Goal: Information Seeking & Learning: Understand process/instructions

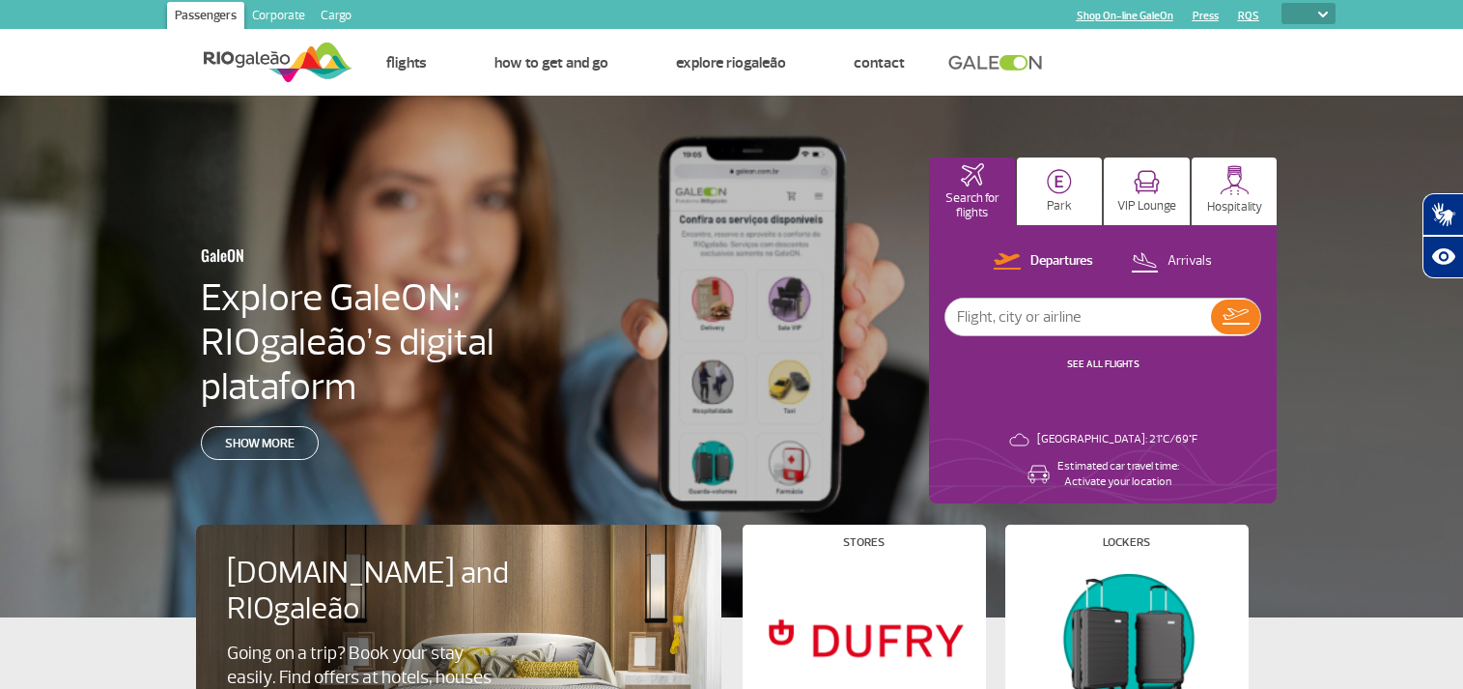
select select
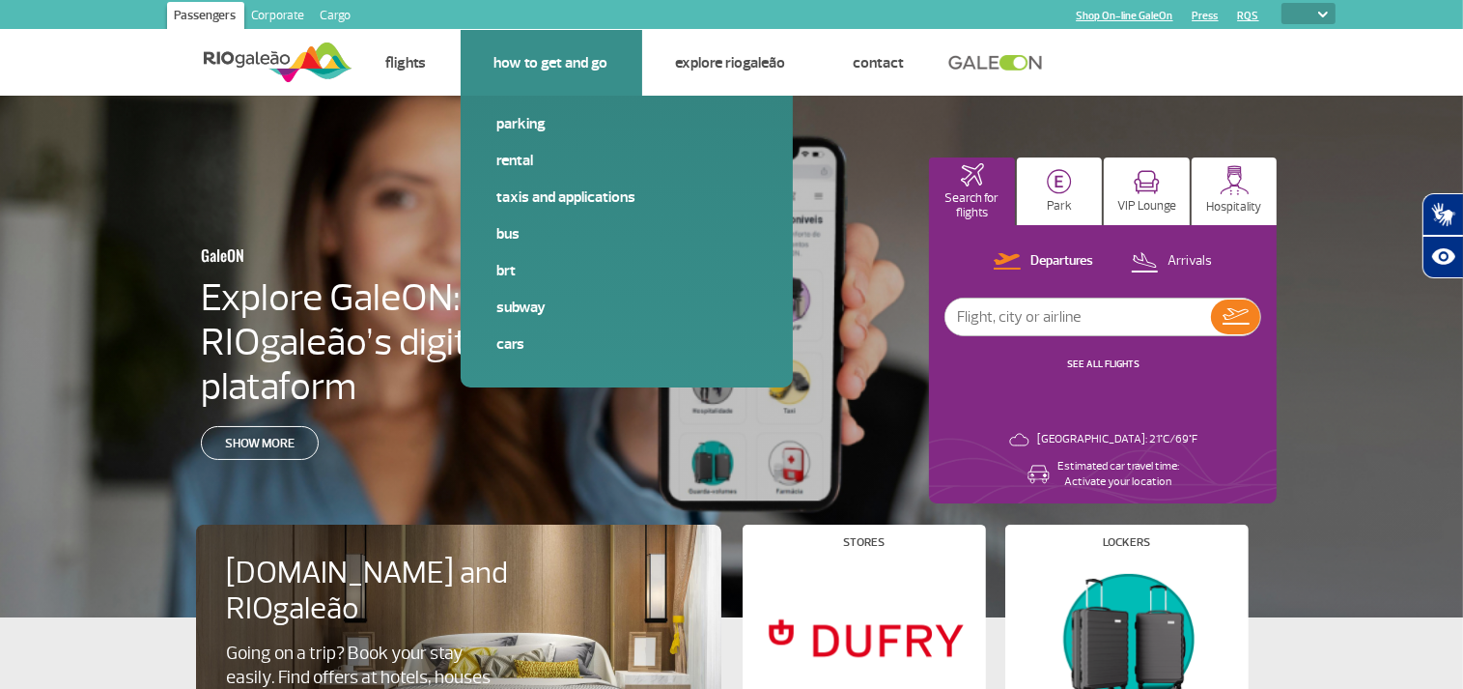
click at [565, 57] on link "How to get and go" at bounding box center [552, 62] width 114 height 19
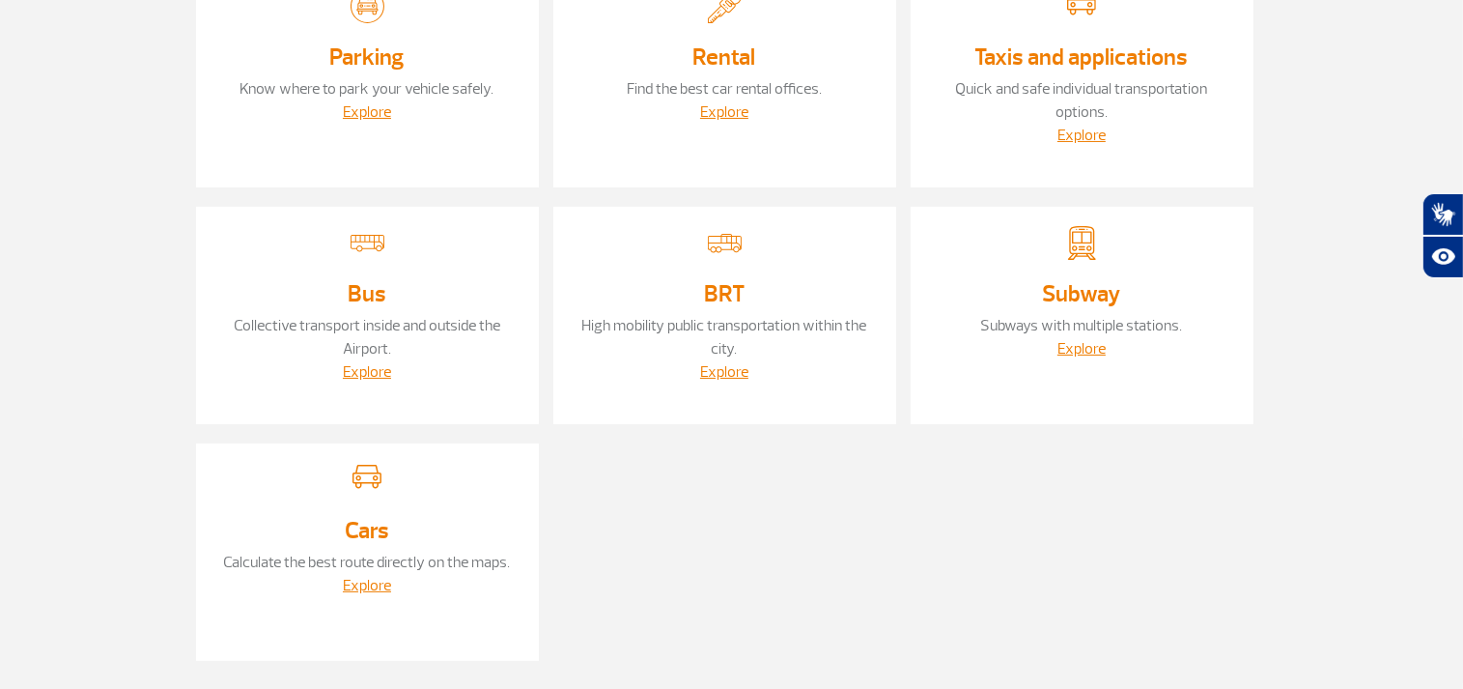
scroll to position [305, 0]
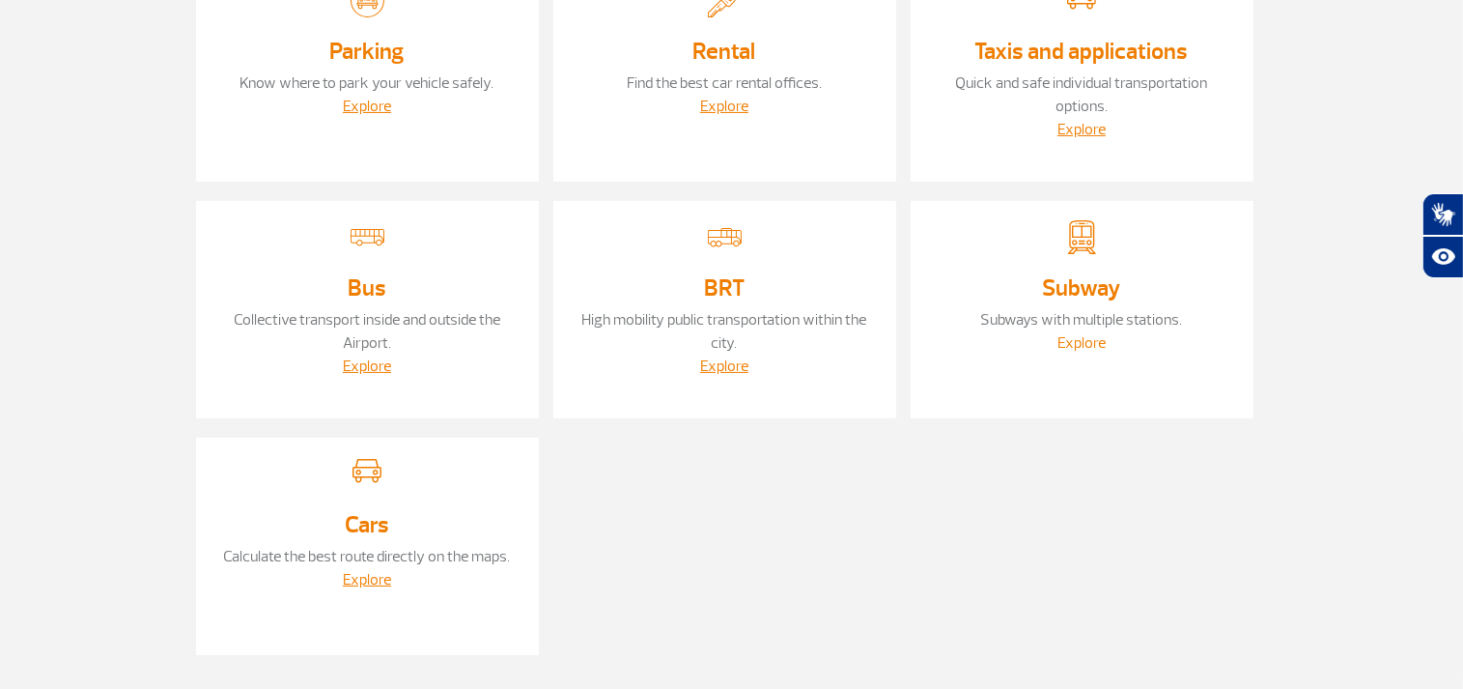
click at [1084, 342] on link "Explore" at bounding box center [1082, 342] width 48 height 19
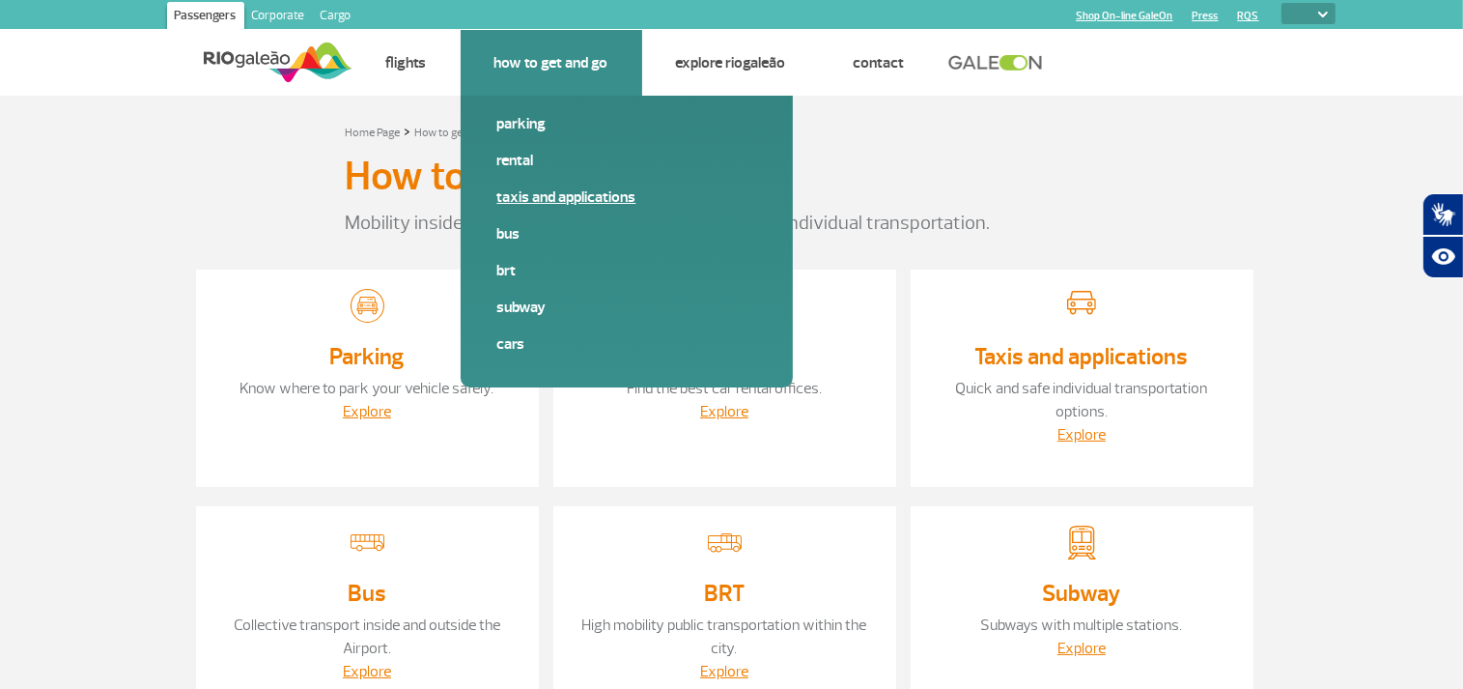
click at [537, 198] on link "Taxis and applications" at bounding box center [626, 196] width 259 height 21
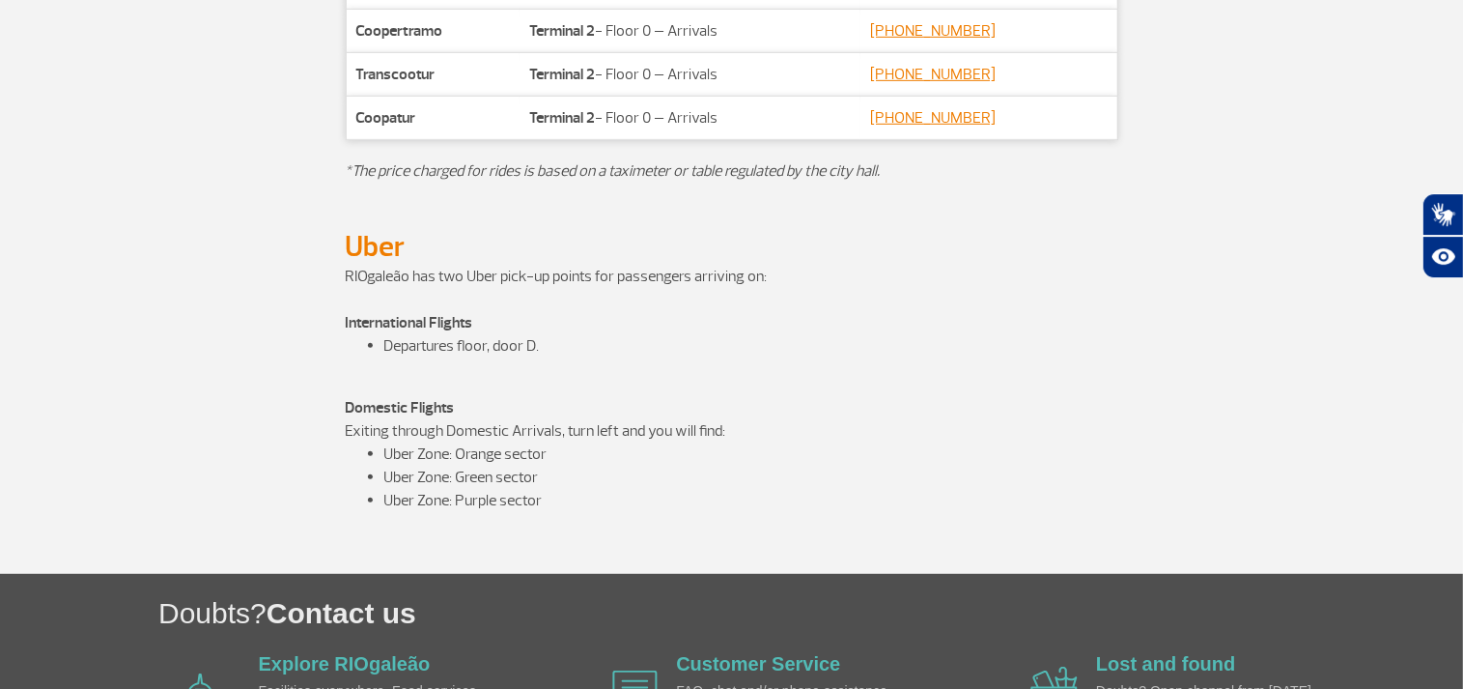
scroll to position [1206, 0]
